Goal: Task Accomplishment & Management: Complete application form

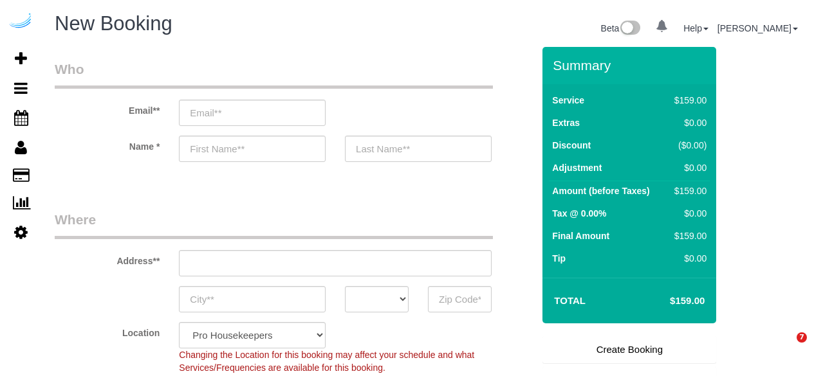
select select "4"
select select "number:9"
click at [280, 120] on input "email" at bounding box center [252, 113] width 147 height 26
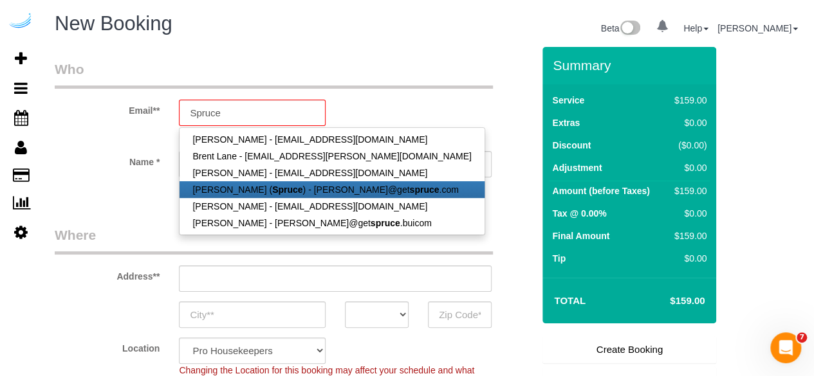
click at [272, 191] on strong "Spruce" at bounding box center [287, 190] width 30 height 10
type input "[PERSON_NAME][EMAIL_ADDRESS][DOMAIN_NAME]"
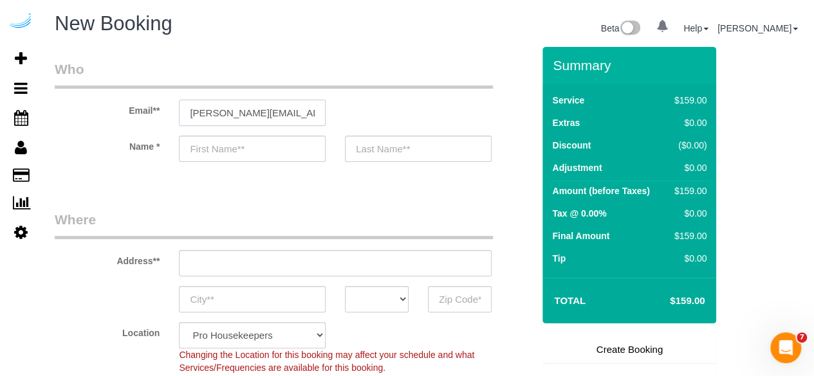
type input "[PERSON_NAME]"
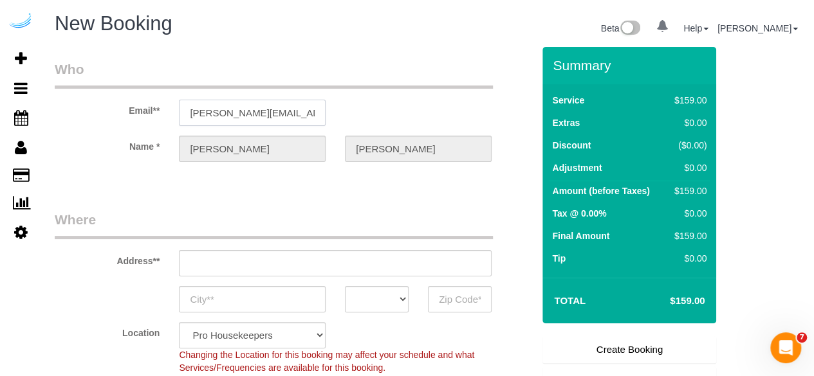
type input "[STREET_ADDRESS][PERSON_NAME]"
type input "Austin"
select select "[GEOGRAPHIC_DATA]"
type input "78704"
click at [335, 255] on input "[STREET_ADDRESS][PERSON_NAME]" at bounding box center [335, 263] width 313 height 26
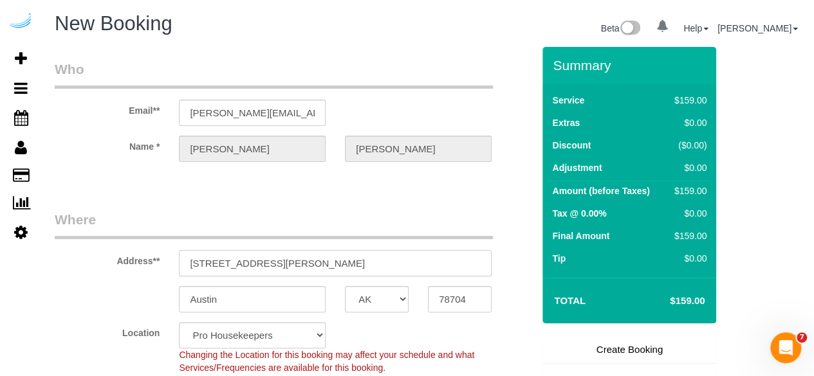
select select "9"
paste input "[STREET_ADDRESS]"
type input "[STREET_ADDRESS]"
select select "object:1716"
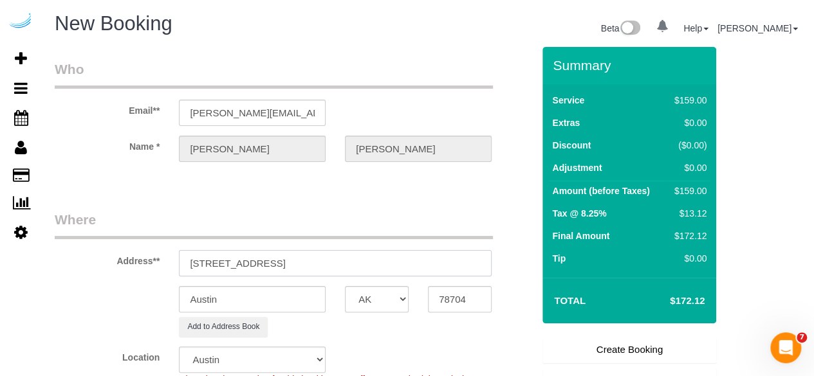
drag, startPoint x: 309, startPoint y: 263, endPoint x: 334, endPoint y: 263, distance: 25.1
click at [334, 263] on input "[STREET_ADDRESS]" at bounding box center [335, 263] width 313 height 26
type input "[STREET_ADDRESS]"
click at [443, 291] on input "78704" at bounding box center [460, 299] width 64 height 26
paste input "6065"
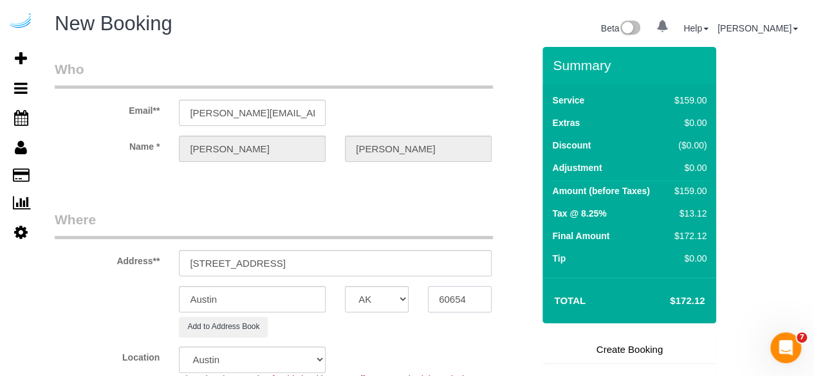
type input "60654"
click at [389, 298] on select "AK AL AR AZ CA CO CT DC DE [GEOGRAPHIC_DATA] [GEOGRAPHIC_DATA] HI IA ID IL IN K…" at bounding box center [377, 299] width 64 height 26
select select "11"
select select "IL"
click at [345, 286] on select "AK AL AR AZ CA CO CT DC DE [GEOGRAPHIC_DATA] [GEOGRAPHIC_DATA] HI IA ID IL IN K…" at bounding box center [377, 299] width 64 height 26
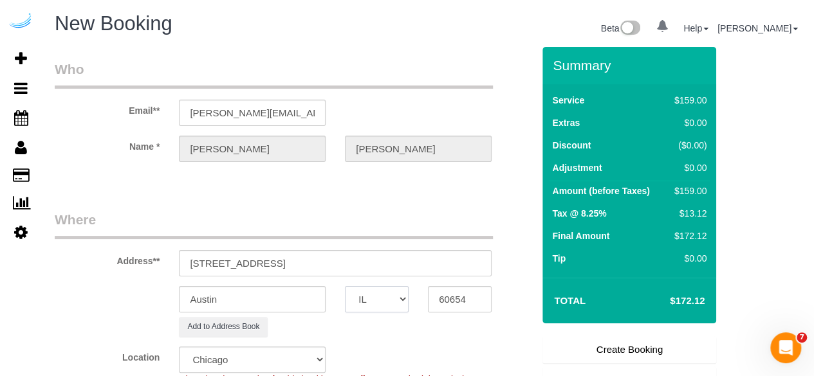
select select "object:1758"
click at [298, 300] on input "Austin" at bounding box center [252, 299] width 147 height 26
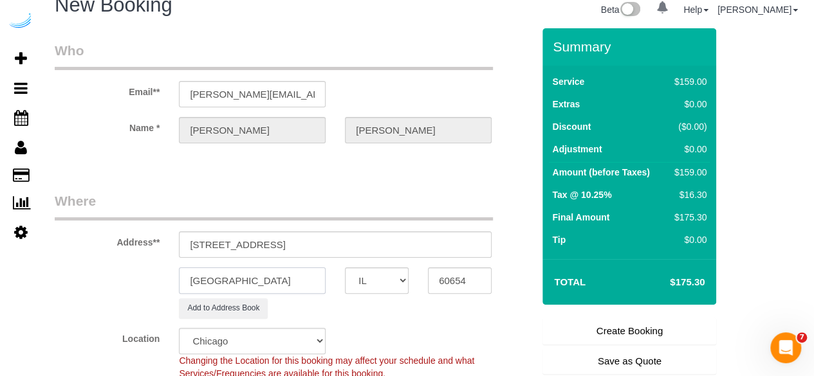
scroll to position [19, 0]
type input "[GEOGRAPHIC_DATA]"
drag, startPoint x: 257, startPoint y: 246, endPoint x: 677, endPoint y: 241, distance: 419.5
click at [677, 28] on form "Who Email** [PERSON_NAME][EMAIL_ADDRESS][DOMAIN_NAME] Name * [PERSON_NAME][GEOG…" at bounding box center [428, 28] width 746 height 0
paste input "[PERSON_NAME]"
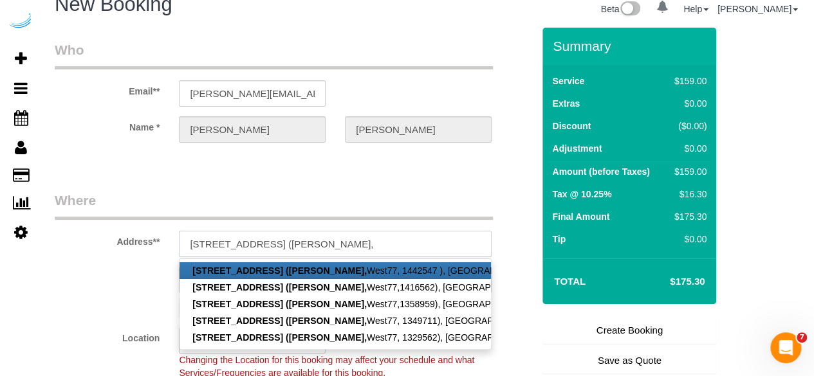
paste input "West77"
paste input "1508049"
type input "[STREET_ADDRESS][PERSON_NAME])"
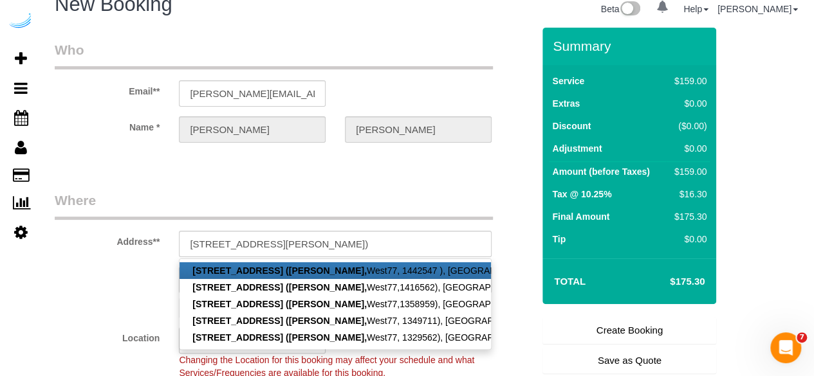
scroll to position [0, 0]
click at [329, 164] on fieldset "Who Email** [PERSON_NAME][EMAIL_ADDRESS][DOMAIN_NAME] Name * [PERSON_NAME][GEOG…" at bounding box center [294, 103] width 478 height 125
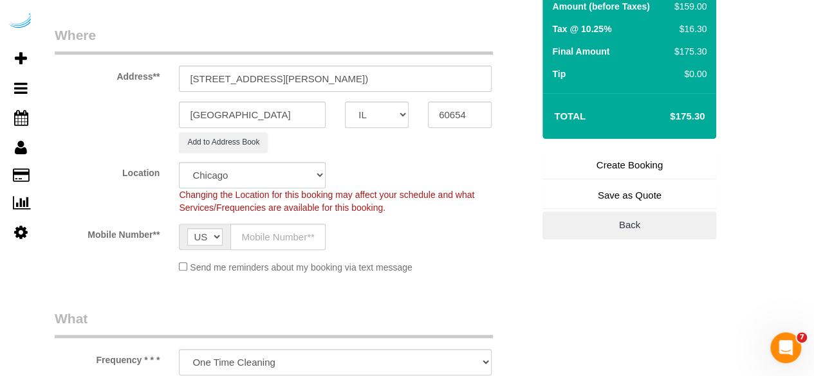
scroll to position [186, 0]
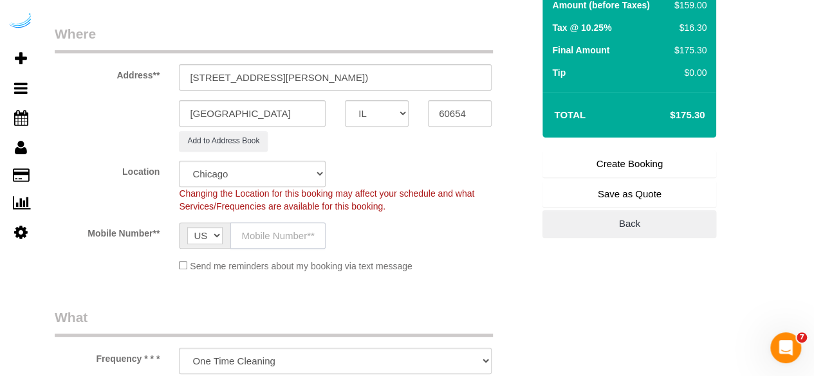
click at [273, 241] on input "text" at bounding box center [277, 236] width 95 height 26
type input "[PHONE_NUMBER]"
type input "[PERSON_NAME]"
type input "[PHONE_NUMBER]"
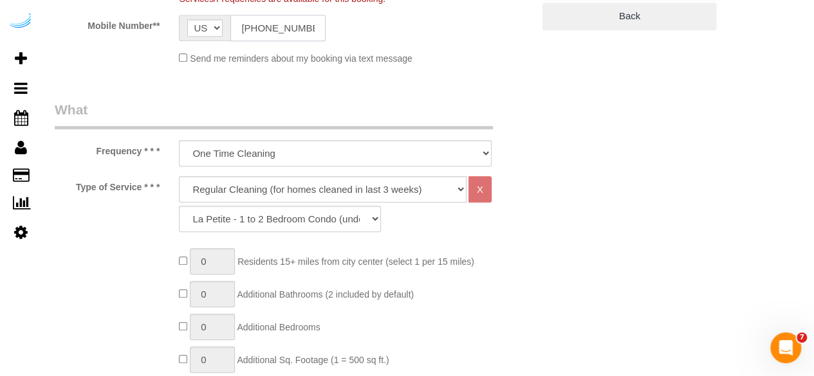
scroll to position [399, 0]
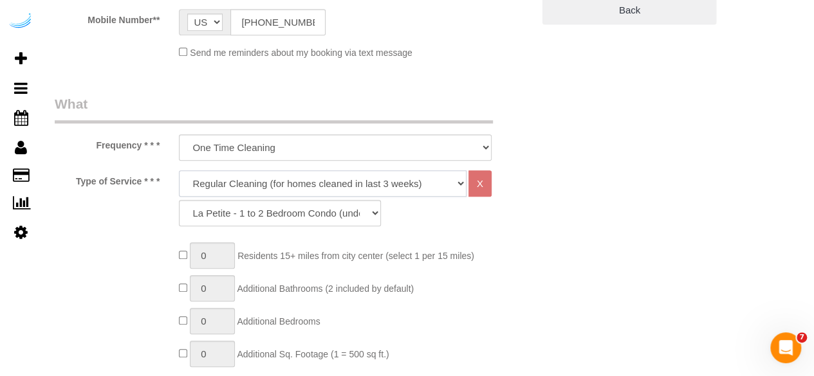
click at [318, 190] on select "Deep Cleaning (for homes that have not been cleaned in 3+ weeks) Spruce Regular…" at bounding box center [323, 183] width 288 height 26
select select "282"
click at [179, 170] on select "Deep Cleaning (for homes that have not been cleaned in 3+ weeks) Spruce Regular…" at bounding box center [323, 183] width 288 height 26
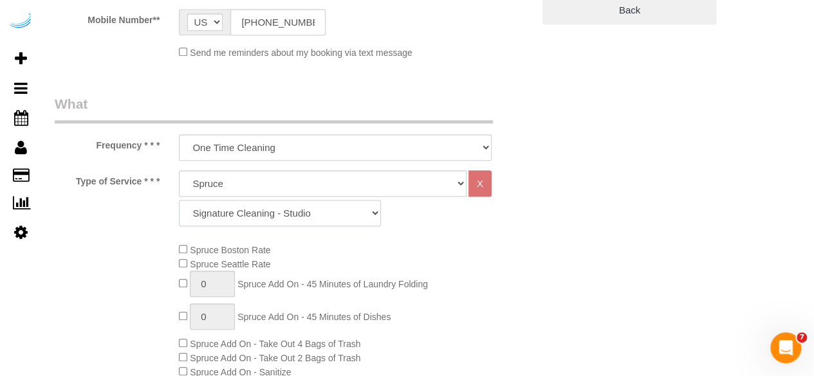
click at [321, 217] on select "Signature Cleaning - Studio Signature Cleaning - 1 Bed 1 Bath Signature Cleanin…" at bounding box center [280, 213] width 202 height 26
select select "320"
click at [179, 200] on select "Signature Cleaning - Studio Signature Cleaning - 1 Bed 1 Bath Signature Cleanin…" at bounding box center [280, 213] width 202 height 26
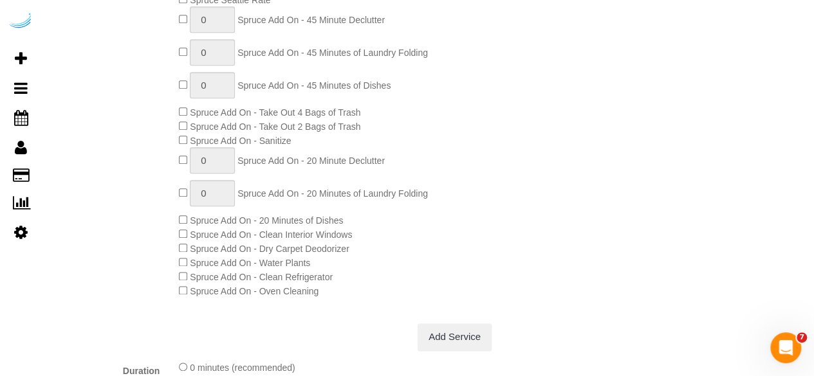
scroll to position [665, 0]
type input "1"
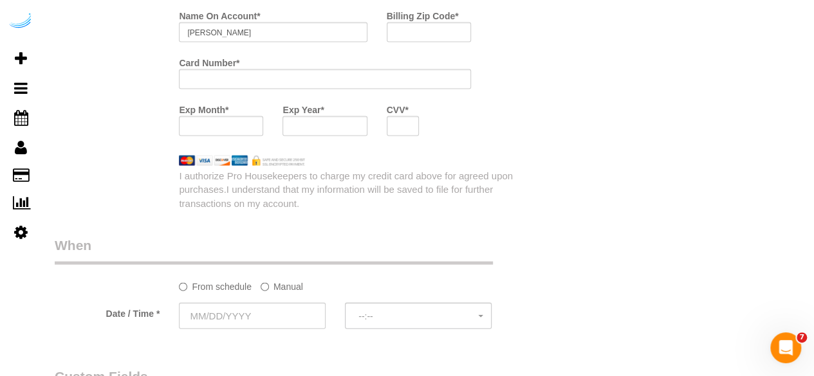
scroll to position [1241, 0]
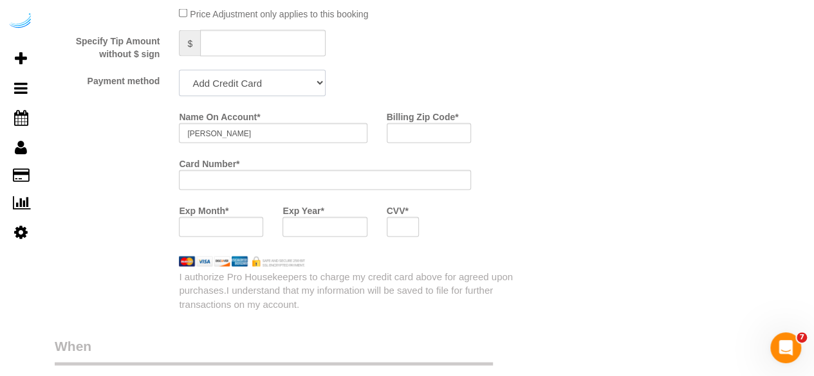
click at [246, 87] on select "Add Credit Card Cash Check Paypal" at bounding box center [252, 83] width 147 height 26
select select "string:check"
click at [179, 71] on select "Add Credit Card Cash Check Paypal" at bounding box center [252, 83] width 147 height 26
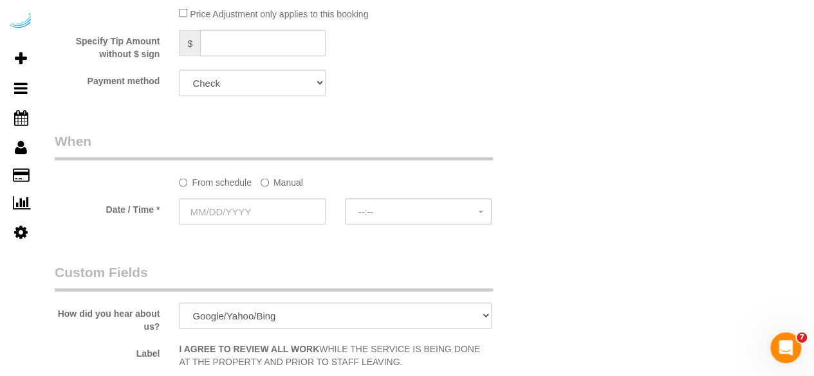
click at [284, 181] on label "Manual" at bounding box center [282, 180] width 42 height 17
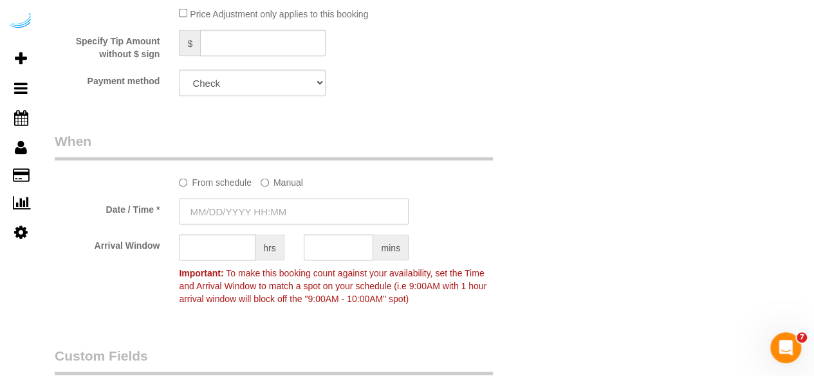
click at [267, 206] on input "text" at bounding box center [294, 212] width 230 height 26
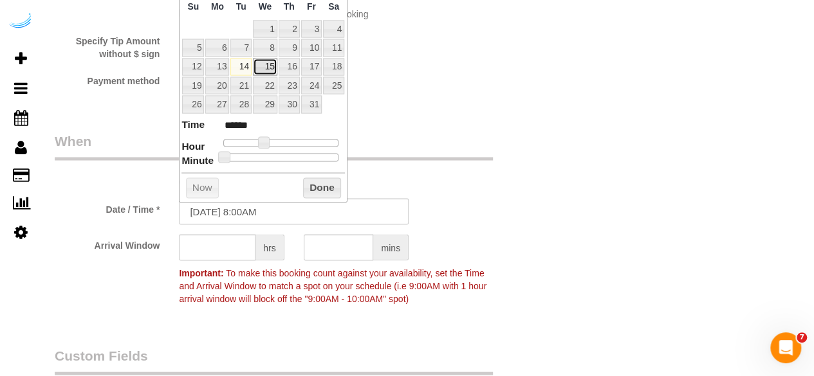
click at [259, 59] on link "15" at bounding box center [265, 67] width 24 height 17
type input "[DATE] 9:00AM"
type input "******"
click at [269, 142] on span at bounding box center [268, 143] width 12 height 12
click at [232, 243] on input "text" at bounding box center [217, 248] width 77 height 26
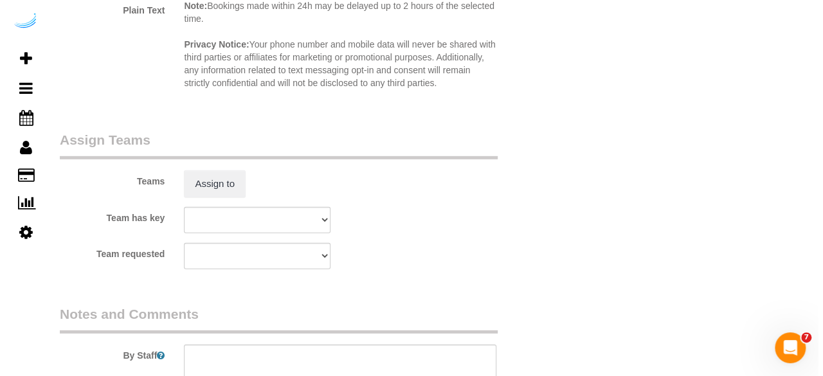
scroll to position [1838, 0]
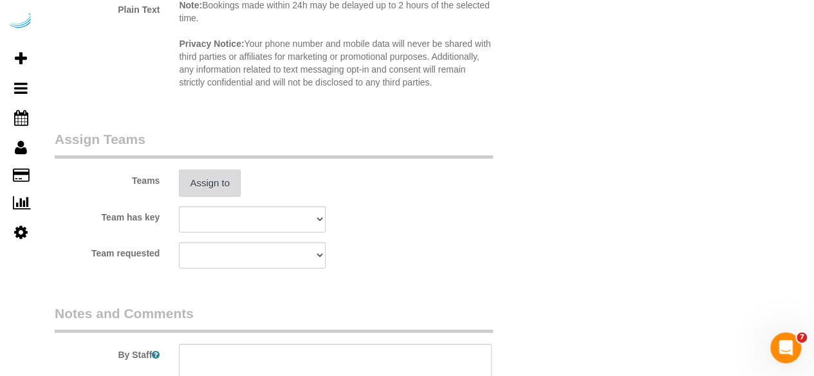
type input "8"
click at [215, 185] on button "Assign to" at bounding box center [210, 183] width 62 height 27
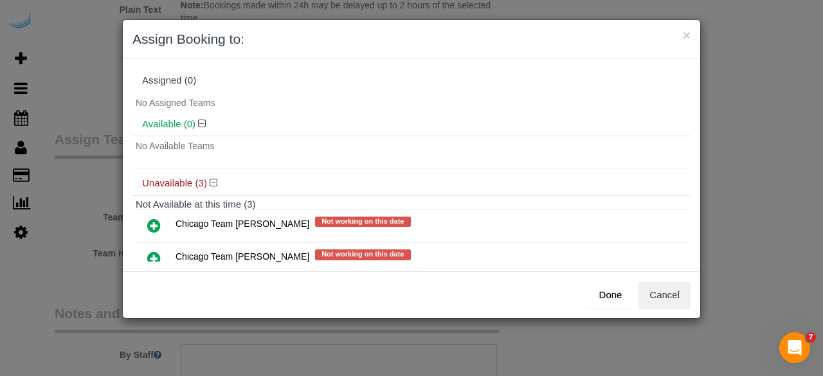
scroll to position [70, 0]
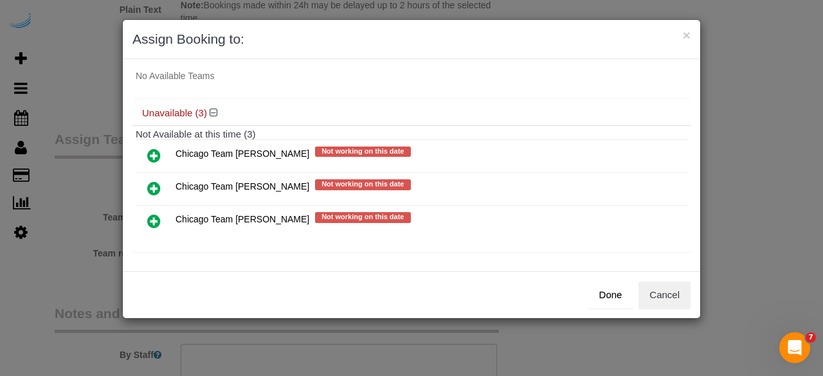
click at [155, 220] on icon at bounding box center [154, 221] width 14 height 15
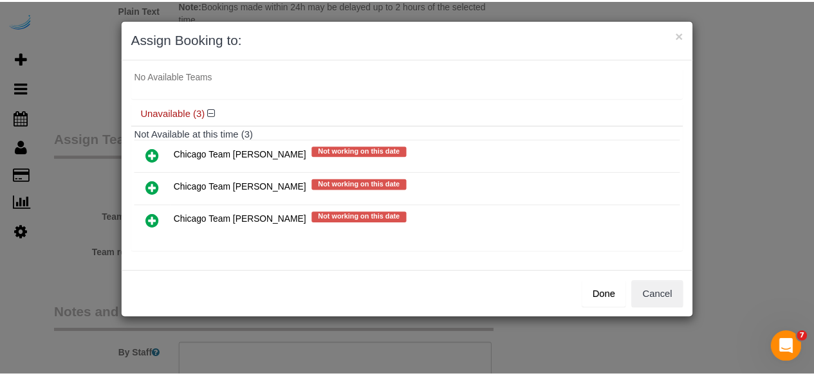
scroll to position [68, 0]
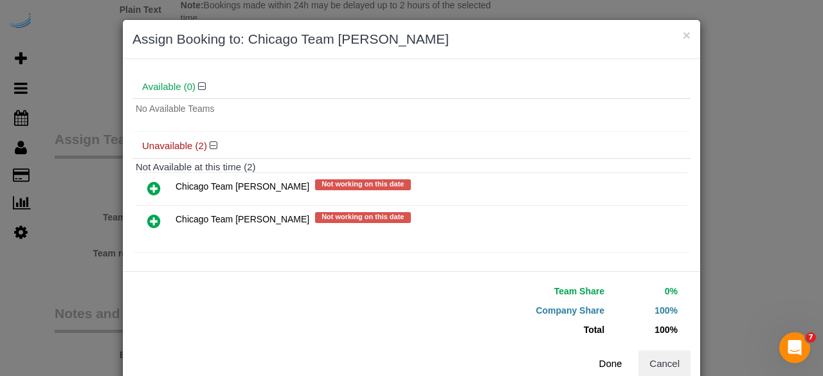
click at [601, 353] on button "Done" at bounding box center [611, 364] width 45 height 27
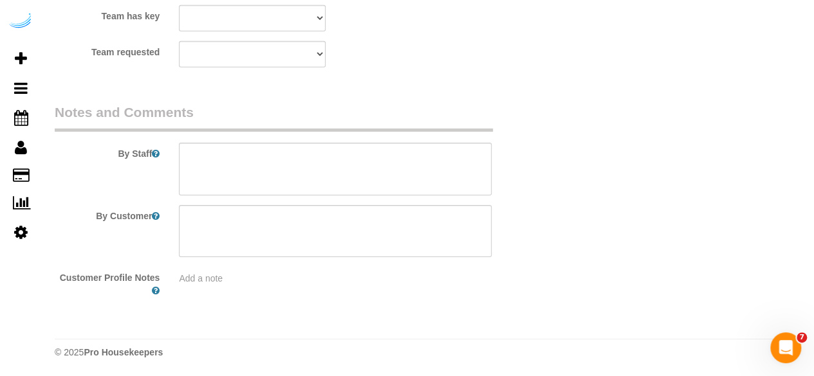
scroll to position [2039, 0]
click at [383, 150] on textarea at bounding box center [335, 169] width 313 height 53
paste textarea "Permanent Notes:No notes from this [DOMAIN_NAME][DATE] Notes:20 Minute Declutte…"
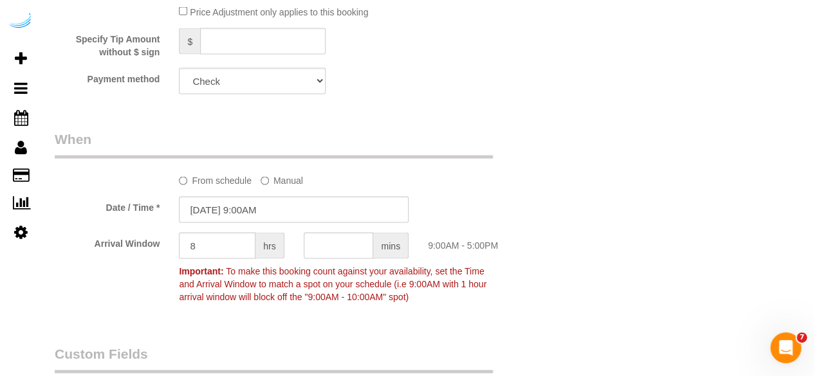
scroll to position [1243, 0]
type textarea "Recurrency: One time service Permanent Notes:No notes from this [DOMAIN_NAME][D…"
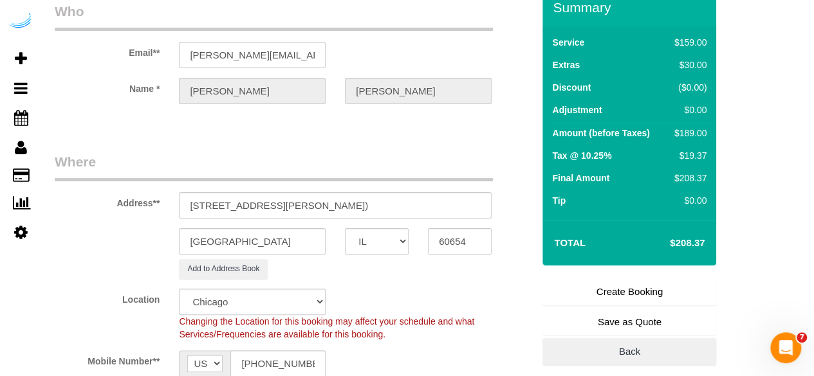
scroll to position [57, 0]
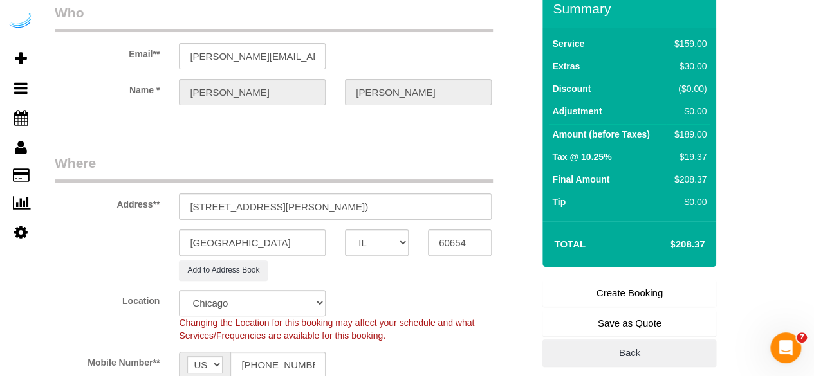
click at [629, 303] on link "Create Booking" at bounding box center [629, 293] width 174 height 27
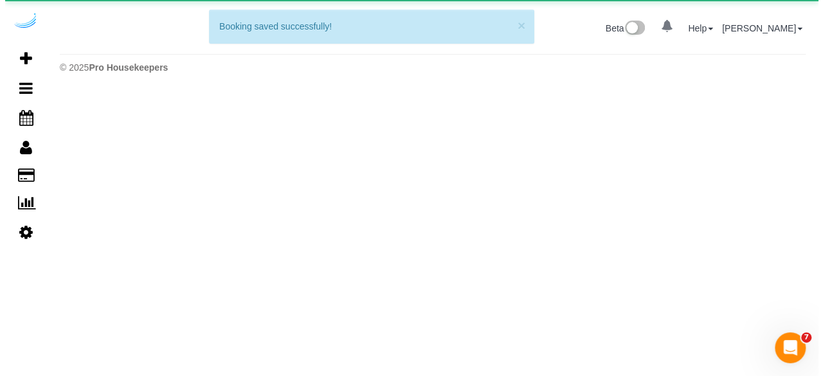
scroll to position [0, 0]
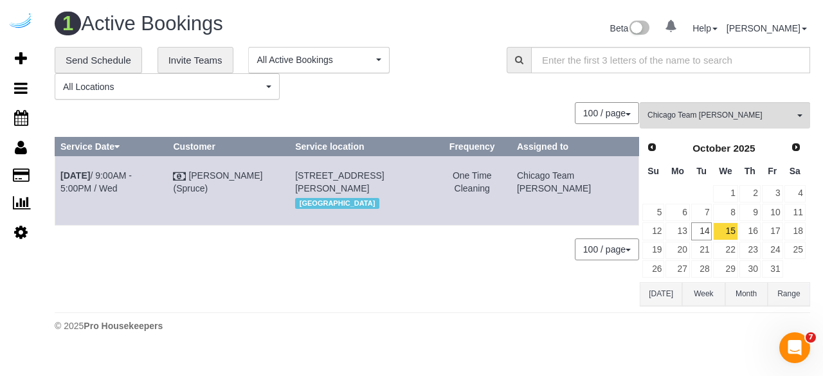
drag, startPoint x: 571, startPoint y: 211, endPoint x: 368, endPoint y: 179, distance: 205.1
click at [368, 179] on tr "[DATE] 9:00AM - 5:00PM / Wed [PERSON_NAME] (Spruce) [STREET_ADDRESS][PERSON_NAM…" at bounding box center [347, 190] width 584 height 69
copy tr "[DATE] 9:00AM - 5:00PM / Wed [PERSON_NAME] (Spruce) [STREET_ADDRESS][PERSON_NAM…"
drag, startPoint x: 594, startPoint y: 196, endPoint x: 62, endPoint y: 172, distance: 532.6
click at [62, 172] on tr "[DATE] 9:00AM - 5:00PM / Wed [PERSON_NAME] (Spruce) [STREET_ADDRESS][PERSON_NAM…" at bounding box center [347, 190] width 584 height 69
